Goal: Task Accomplishment & Management: Complete application form

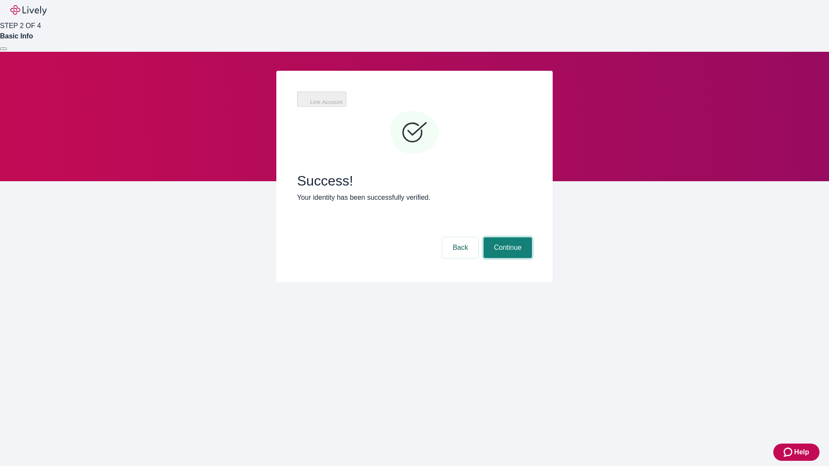
click at [506, 237] on button "Continue" at bounding box center [508, 247] width 48 height 21
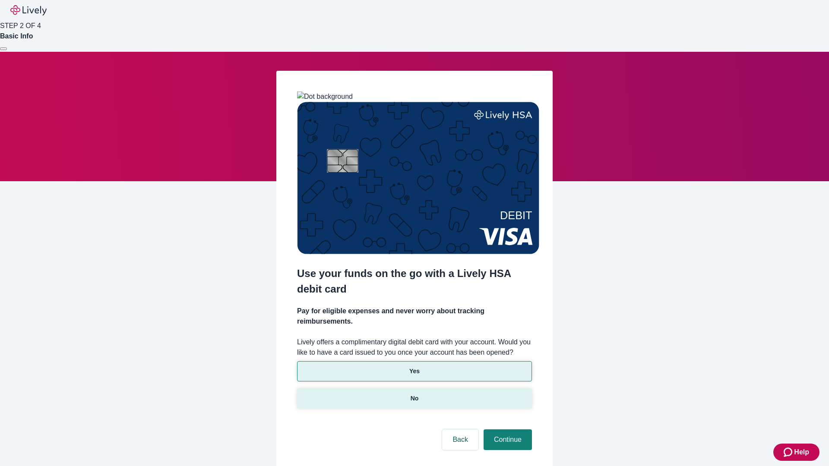
click at [414, 394] on p "No" at bounding box center [415, 398] width 8 height 9
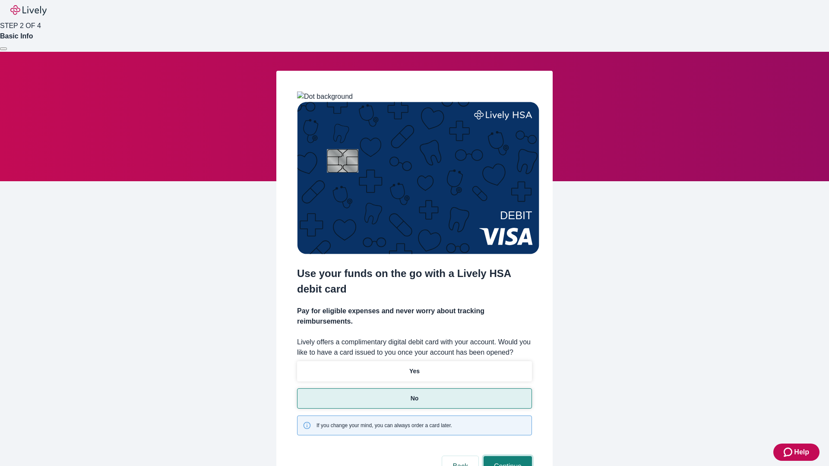
click at [506, 456] on button "Continue" at bounding box center [508, 466] width 48 height 21
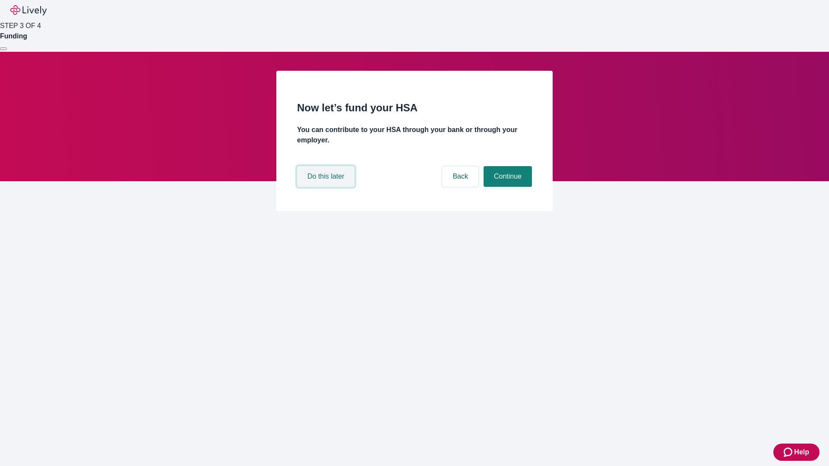
click at [327, 187] on button "Do this later" at bounding box center [325, 176] width 57 height 21
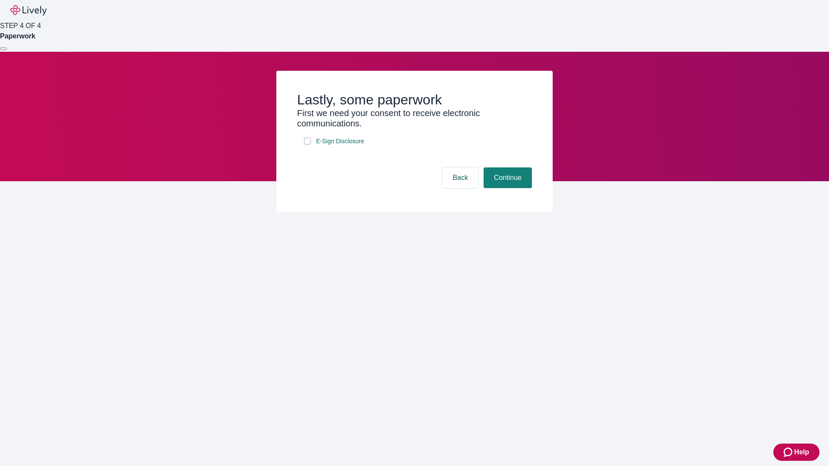
click at [307, 145] on input "E-Sign Disclosure" at bounding box center [307, 141] width 7 height 7
checkbox input "true"
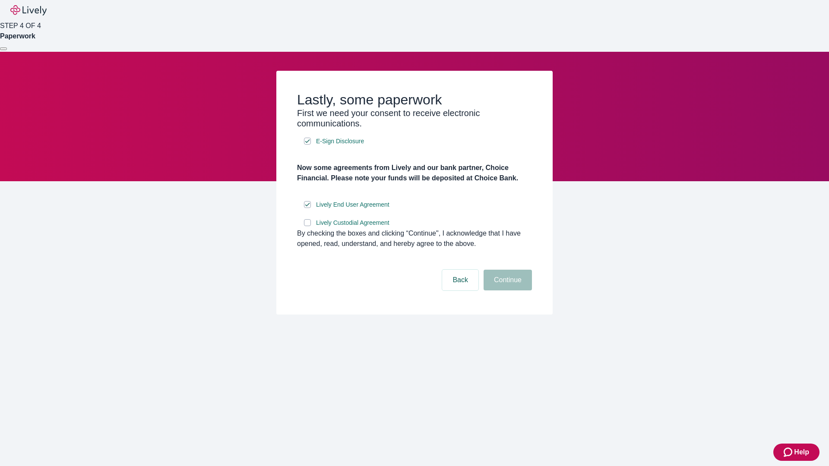
click at [307, 226] on input "Lively Custodial Agreement" at bounding box center [307, 222] width 7 height 7
checkbox input "true"
click at [506, 291] on button "Continue" at bounding box center [508, 280] width 48 height 21
